Goal: Transaction & Acquisition: Download file/media

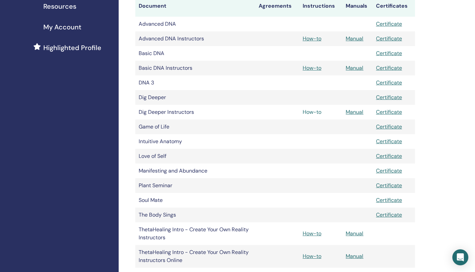
click at [309, 113] on link "How-to" at bounding box center [312, 111] width 19 height 7
click at [351, 69] on link "Manual" at bounding box center [355, 67] width 18 height 7
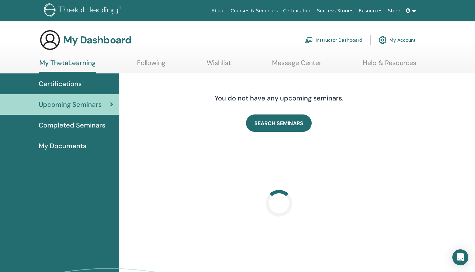
click at [348, 41] on link "Instructor Dashboard" at bounding box center [333, 40] width 57 height 15
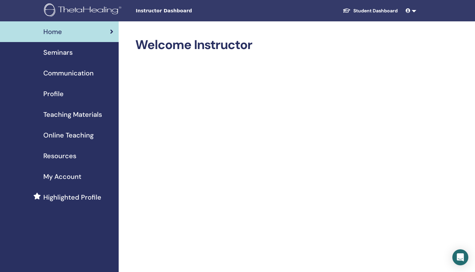
click at [67, 115] on span "Teaching Materials" at bounding box center [72, 114] width 59 height 10
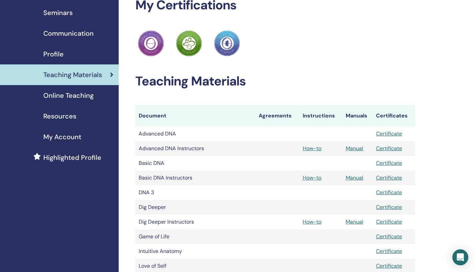
scroll to position [97, 0]
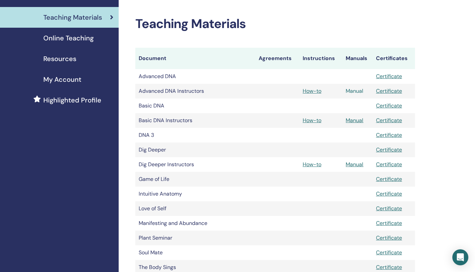
click at [349, 91] on link "Manual" at bounding box center [355, 90] width 18 height 7
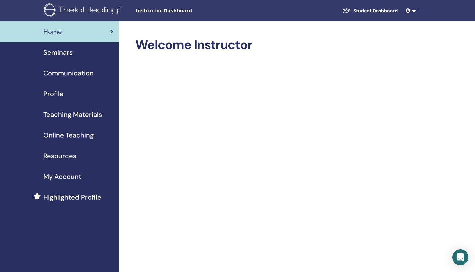
click at [74, 114] on span "Teaching Materials" at bounding box center [72, 114] width 59 height 10
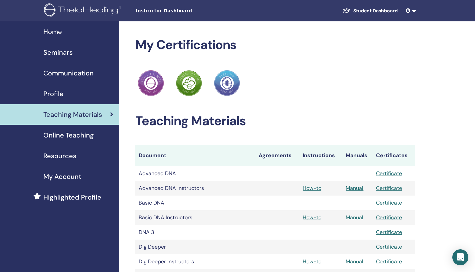
click at [353, 218] on link "Manual" at bounding box center [355, 217] width 18 height 7
